Goal: Task Accomplishment & Management: Complete application form

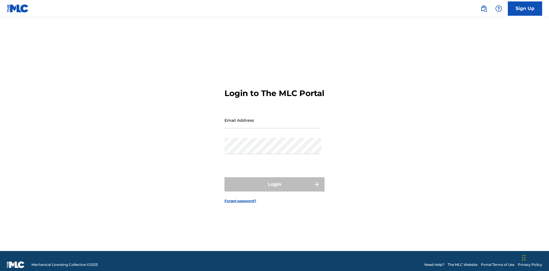
scroll to position [7, 0]
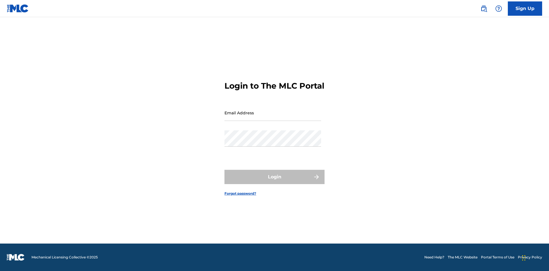
click at [273, 118] on input "Email Address" at bounding box center [272, 113] width 97 height 16
type input "[EMAIL_ADDRESS][DOMAIN_NAME]"
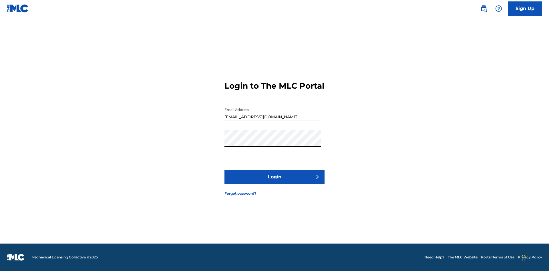
click at [275, 182] on button "Login" at bounding box center [274, 177] width 100 height 14
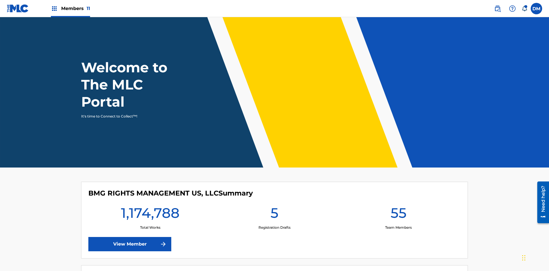
click at [70, 8] on span "Members 11" at bounding box center [75, 8] width 29 height 7
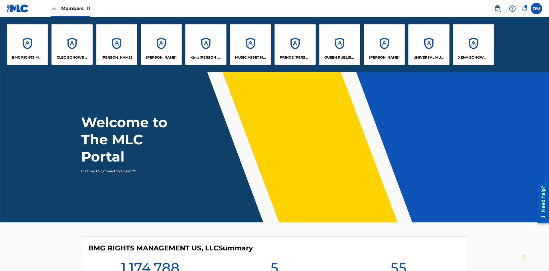
click at [429, 57] on p "UNIVERSAL MUSIC PUB GROUP" at bounding box center [429, 57] width 31 height 5
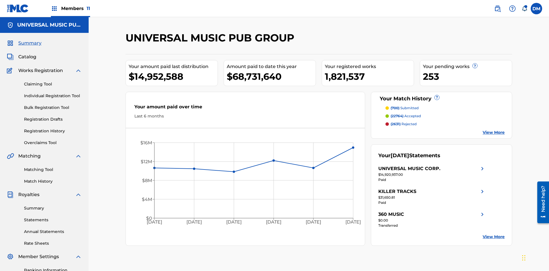
click at [53, 93] on link "Individual Registration Tool" at bounding box center [53, 96] width 58 height 6
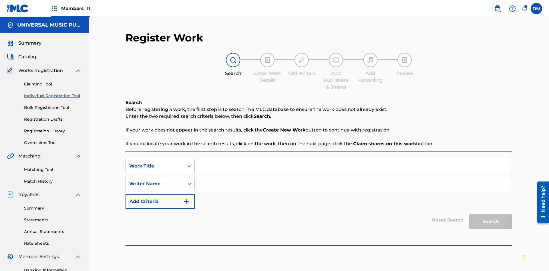
scroll to position [84, 0]
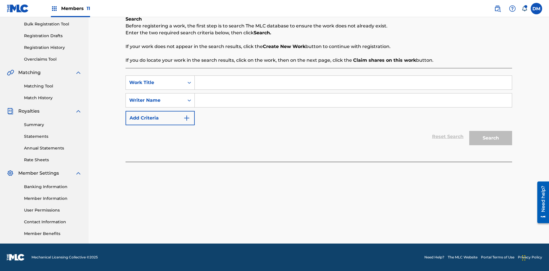
click at [353, 83] on input "Search Form" at bounding box center [353, 83] width 317 height 14
type input "Internal User Delete Single Draft"
click at [353, 100] on input "Search Form" at bounding box center [353, 101] width 317 height 14
type input "Test"
click at [491, 138] on button "Search" at bounding box center [490, 138] width 43 height 14
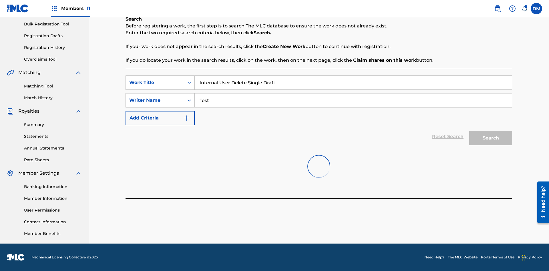
scroll to position [87, 0]
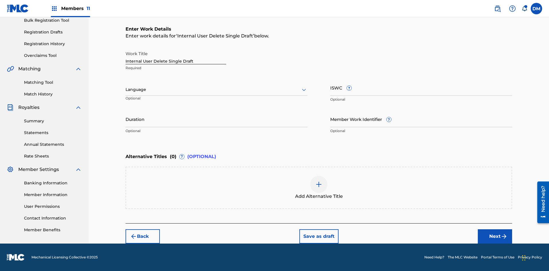
click at [176, 56] on input "Internal User Delete Single Draft" at bounding box center [176, 56] width 101 height 16
type input "Internal User Delete Single Draft"
click at [319, 236] on button "Save as draft" at bounding box center [318, 236] width 39 height 14
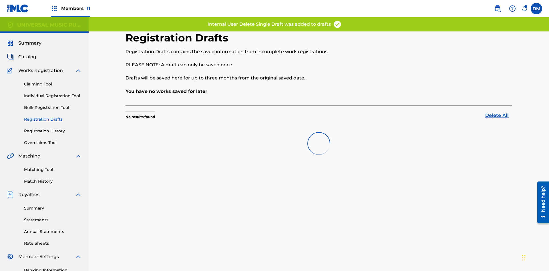
click at [536, 8] on label at bounding box center [536, 8] width 11 height 11
click at [536, 9] on input "[PERSON_NAME] [PERSON_NAME] [PERSON_NAME][EMAIL_ADDRESS][DOMAIN_NAME] Notificat…" at bounding box center [536, 9] width 0 height 0
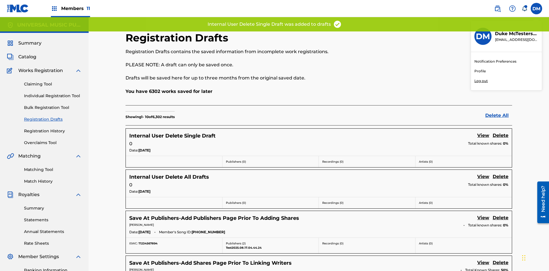
click at [481, 81] on p "Log out" at bounding box center [480, 80] width 13 height 5
click at [536, 9] on input "[PERSON_NAME] [PERSON_NAME] [PERSON_NAME][EMAIL_ADDRESS][DOMAIN_NAME] Notificat…" at bounding box center [536, 9] width 0 height 0
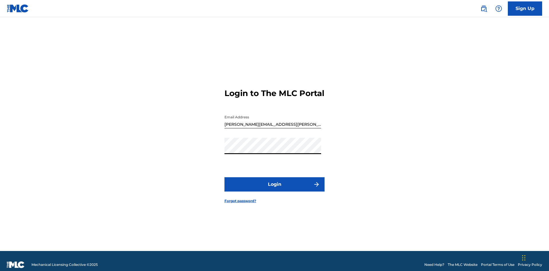
click at [275, 182] on button "Login" at bounding box center [274, 184] width 100 height 14
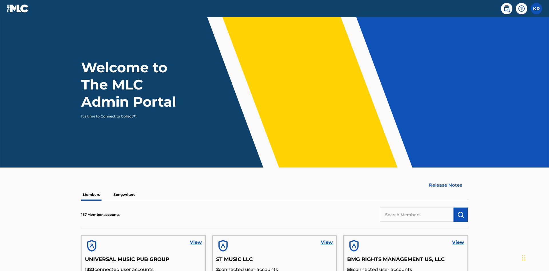
click at [417, 208] on input "text" at bounding box center [417, 215] width 74 height 14
click at [461, 211] on img "submit" at bounding box center [460, 214] width 7 height 7
